Goal: Task Accomplishment & Management: Manage account settings

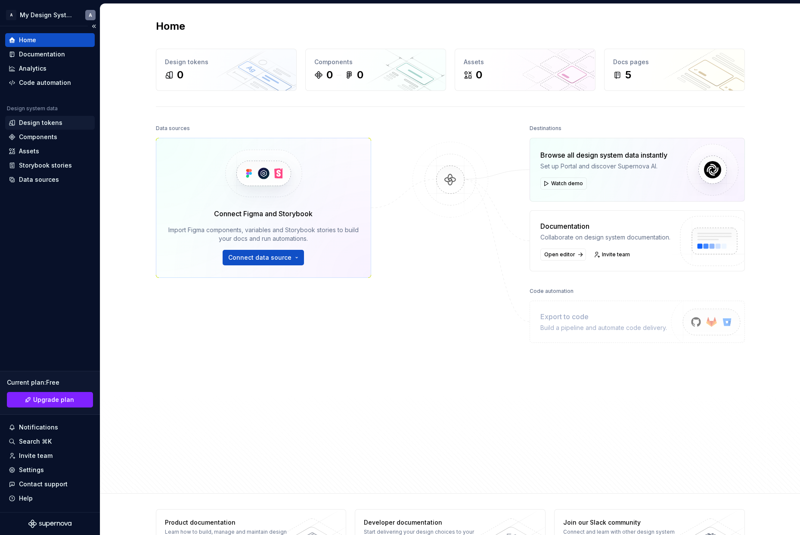
click at [55, 119] on div "Design tokens" at bounding box center [40, 122] width 43 height 9
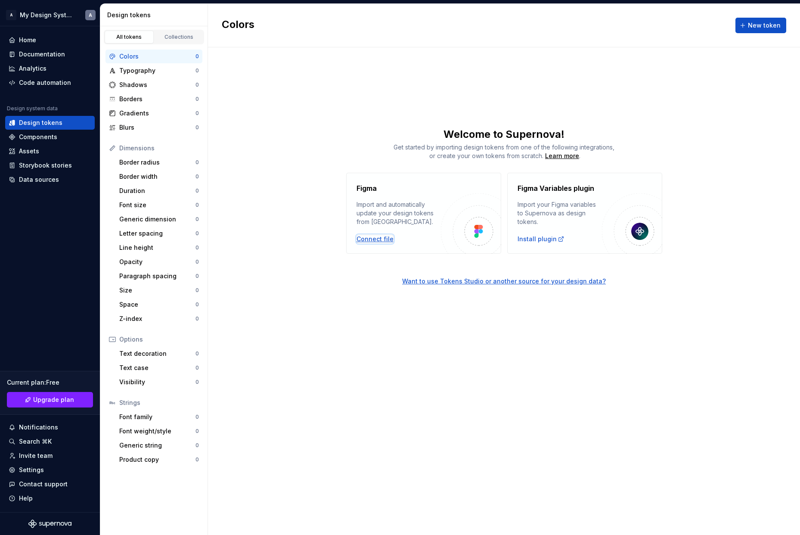
click at [381, 241] on div "Connect file" at bounding box center [374, 239] width 37 height 9
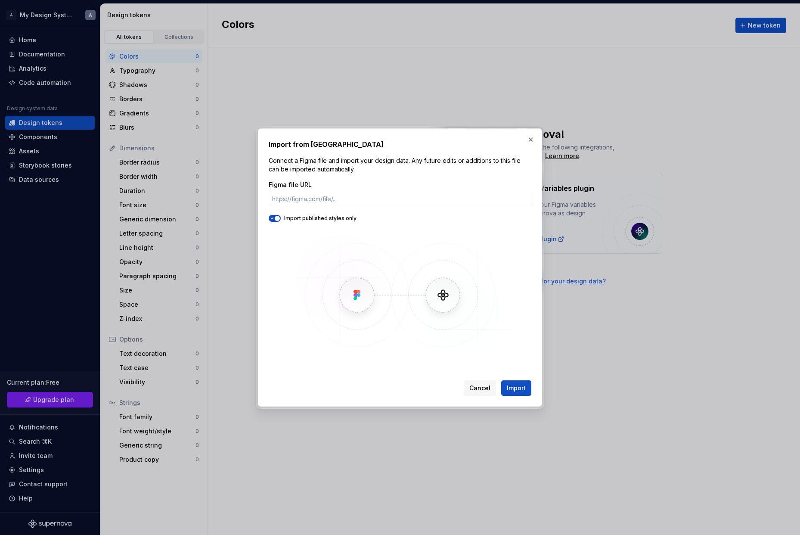
click at [273, 220] on icon "button" at bounding box center [272, 218] width 7 height 5
click at [316, 199] on input "Figma file URL" at bounding box center [400, 198] width 263 height 15
paste input "https://www.figma.com/design/Nfs8ffn1zaBQYA58Pu4wb5/Research?node-id=1-2&p=f&t=…"
type input "https://www.figma.com/design/Nfs8ffn1zaBQYA58Pu4wb5/Research?node-id=1-2&p=f&t=…"
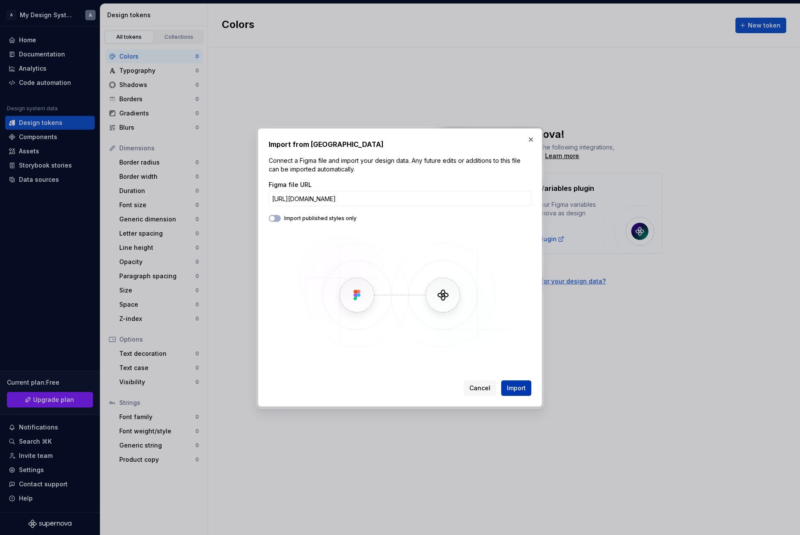
click at [521, 387] on span "Import" at bounding box center [516, 388] width 19 height 9
click at [529, 143] on button "button" at bounding box center [531, 139] width 12 height 12
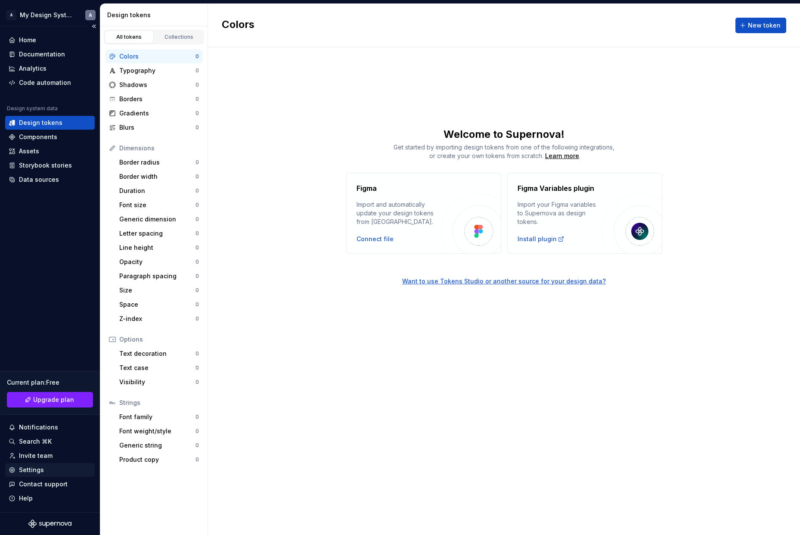
click at [43, 468] on div "Settings" at bounding box center [50, 469] width 83 height 9
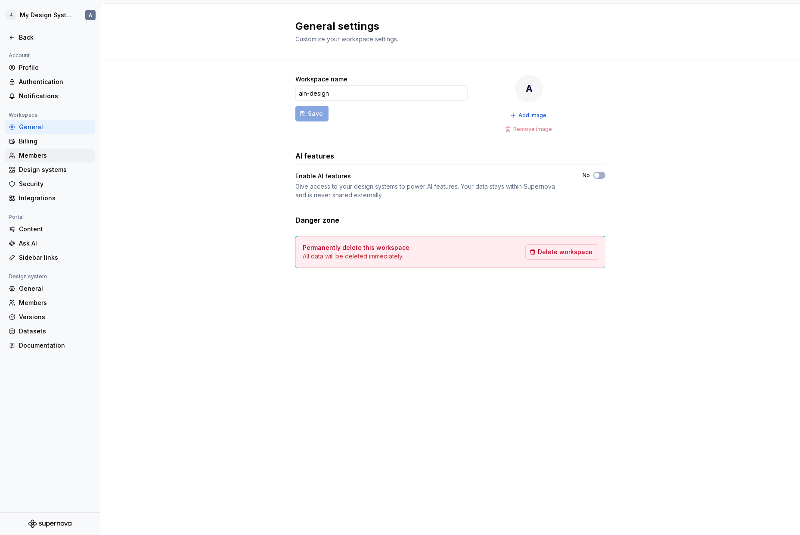
click at [53, 157] on div "Members" at bounding box center [55, 155] width 72 height 9
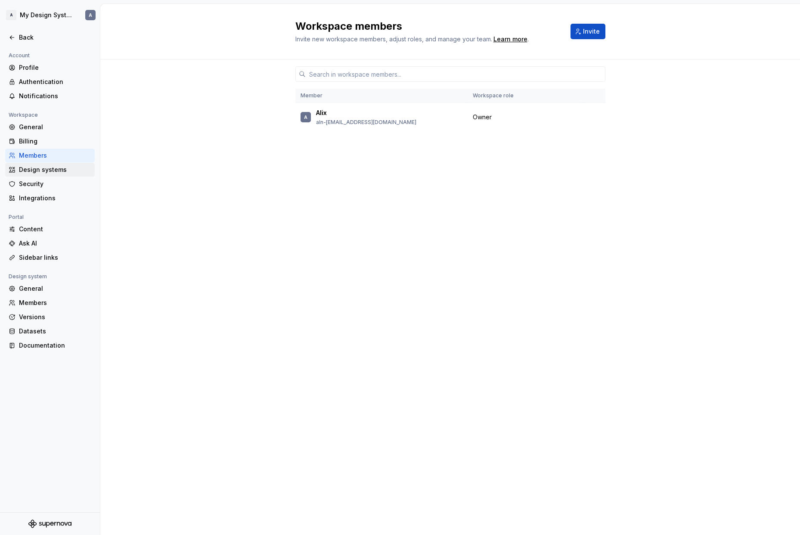
click at [56, 163] on div "Design systems" at bounding box center [50, 170] width 90 height 14
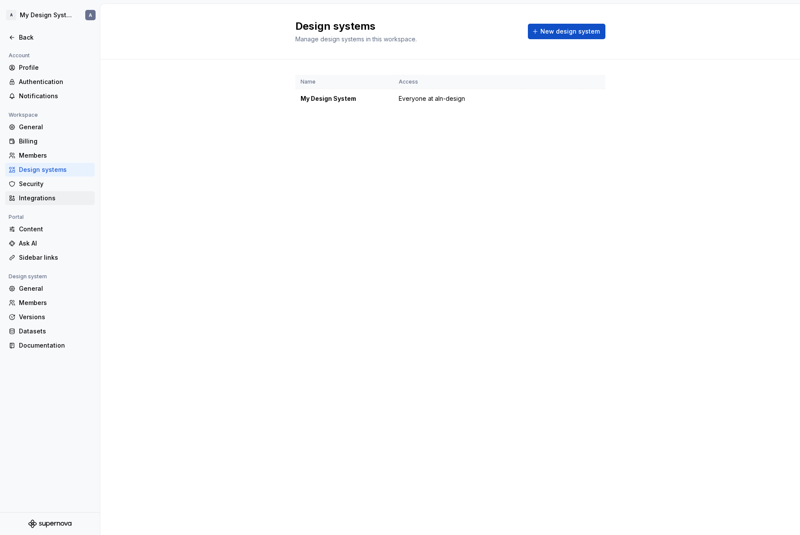
click at [50, 198] on div "Integrations" at bounding box center [55, 198] width 72 height 9
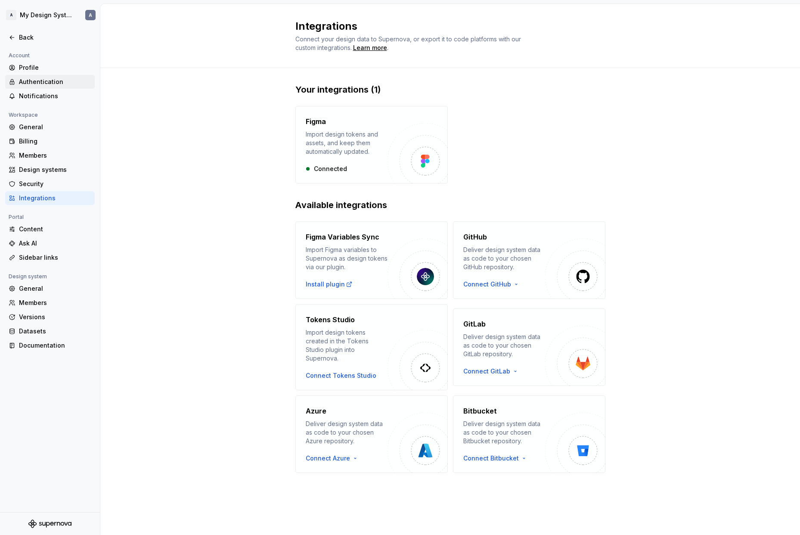
click at [50, 81] on div "Authentication" at bounding box center [55, 81] width 72 height 9
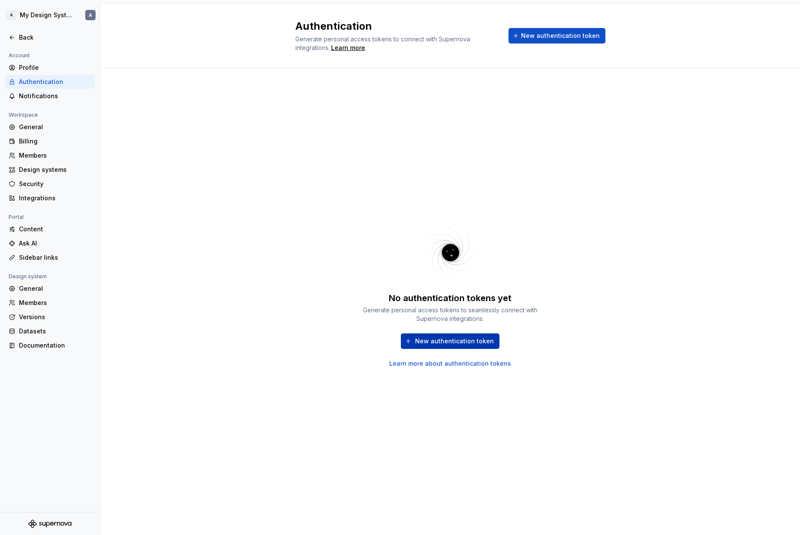
click at [469, 343] on span "New authentication token" at bounding box center [454, 341] width 79 height 9
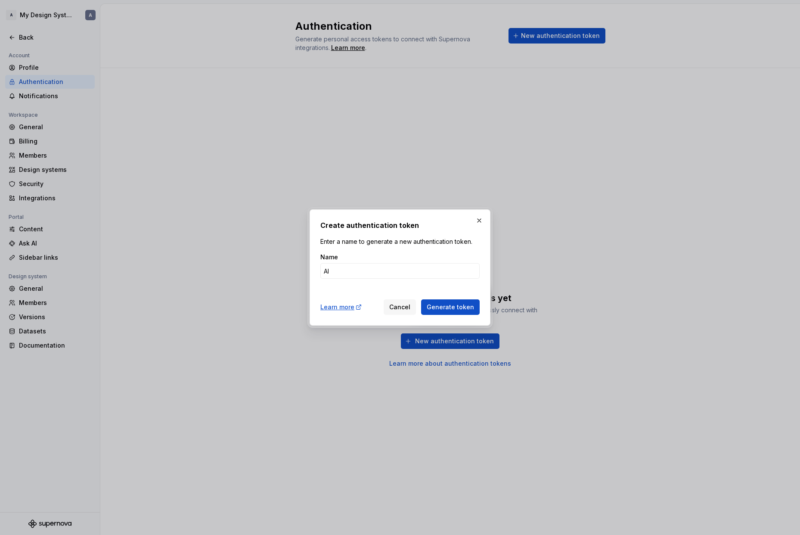
type input "A"
type input "aln-design-figma"
click at [451, 307] on span "Generate token" at bounding box center [450, 307] width 47 height 9
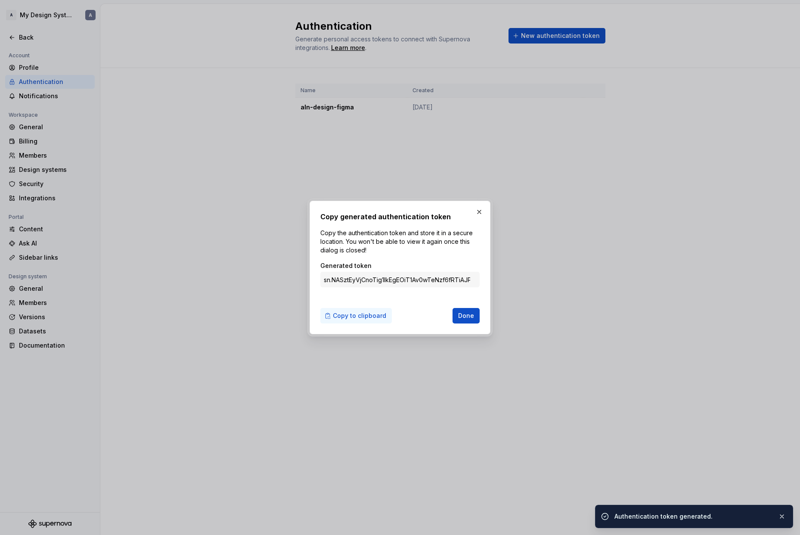
click at [362, 317] on span "Copy to clipboard" at bounding box center [359, 315] width 53 height 9
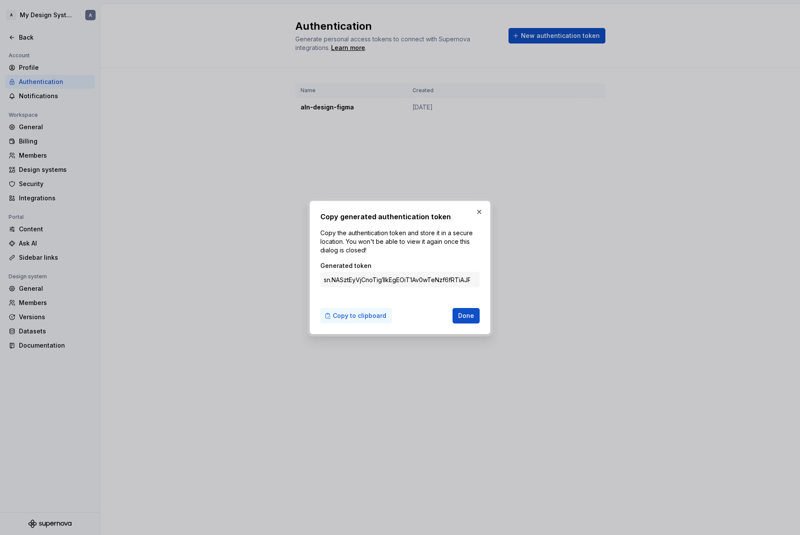
click at [364, 316] on span "Copy to clipboard" at bounding box center [359, 315] width 53 height 9
click at [465, 309] on button "Done" at bounding box center [465, 315] width 27 height 15
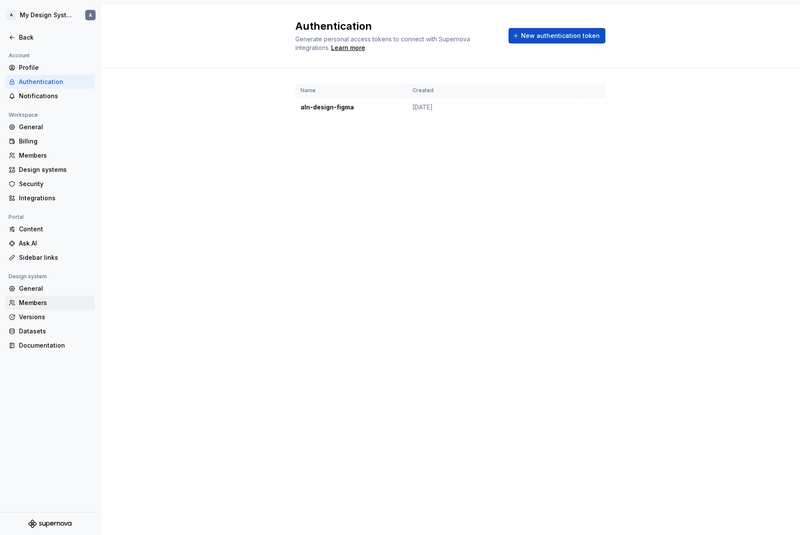
click at [41, 307] on div "Members" at bounding box center [55, 302] width 72 height 9
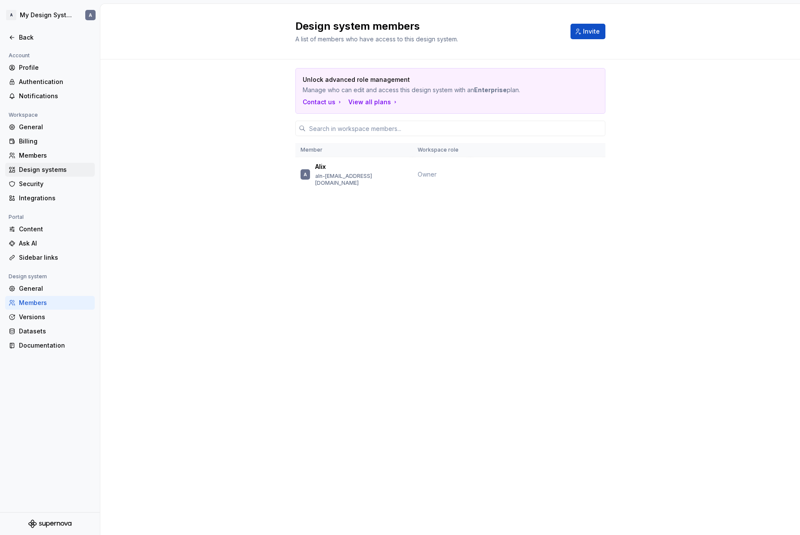
click at [57, 166] on div "Design systems" at bounding box center [55, 169] width 72 height 9
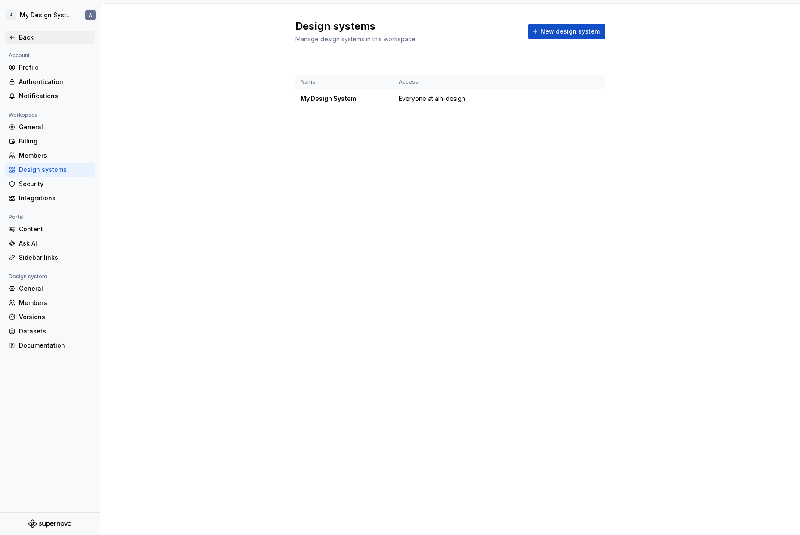
click at [28, 35] on div "Back" at bounding box center [55, 37] width 72 height 9
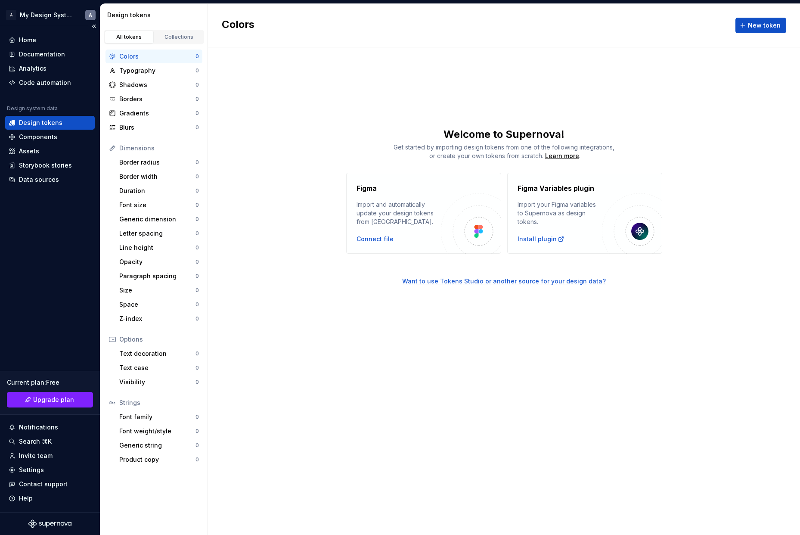
click at [51, 121] on div "Design tokens" at bounding box center [40, 122] width 43 height 9
click at [53, 287] on div "Home Documentation Analytics Code automation Design system data Design tokens C…" at bounding box center [50, 269] width 100 height 486
